Goal: Transaction & Acquisition: Purchase product/service

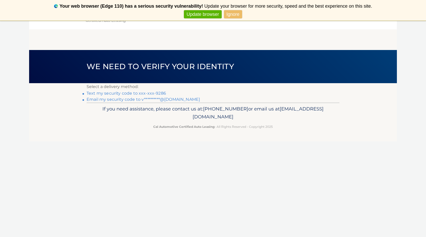
click at [146, 93] on link "Text my security code to xxx-xxx-9286" at bounding box center [126, 93] width 79 height 5
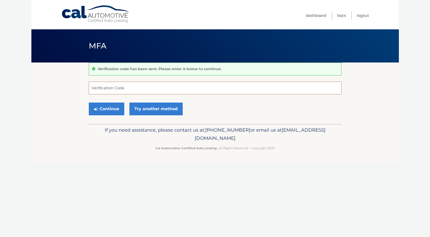
click at [144, 93] on input "Verification Code" at bounding box center [215, 88] width 253 height 13
type input "895124"
click at [102, 109] on button "Continue" at bounding box center [106, 109] width 35 height 13
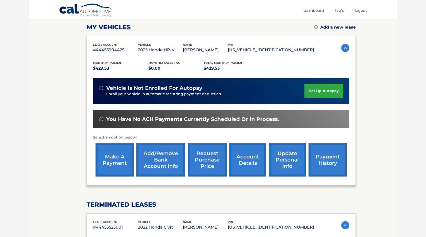
scroll to position [71, 0]
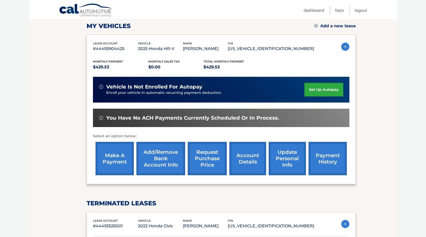
click at [116, 157] on link "make a payment" at bounding box center [114, 158] width 38 height 33
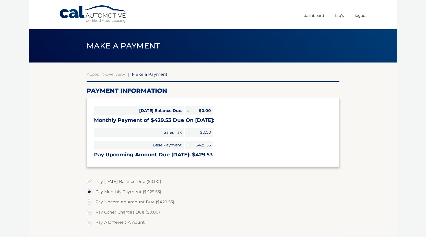
select select "ZWFiN2VhZjAtYjM4ZC00ZWQ4LTg4YWUtNGI3NWFjNGMzNmU2"
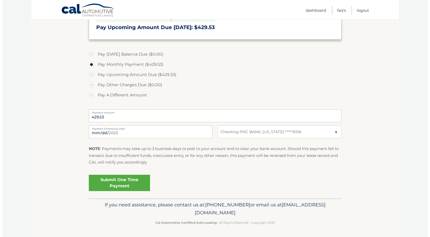
scroll to position [128, 0]
click at [129, 184] on link "Submit One Time Payment" at bounding box center [117, 183] width 61 height 16
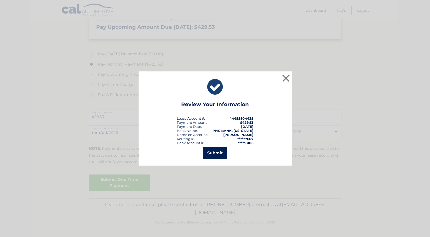
click at [217, 153] on button "Submit" at bounding box center [215, 153] width 24 height 12
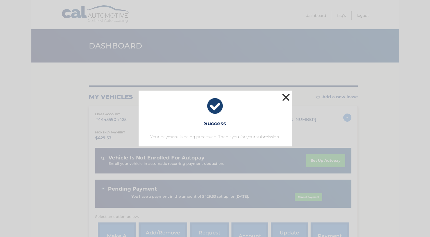
click at [288, 95] on button "×" at bounding box center [286, 97] width 10 height 10
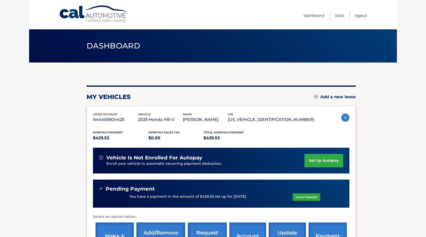
click at [361, 16] on link "Logout" at bounding box center [361, 15] width 12 height 8
